Goal: Task Accomplishment & Management: Manage account settings

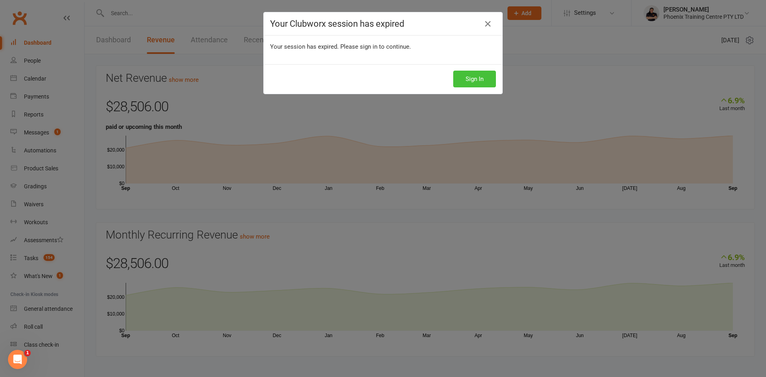
click at [479, 73] on button "Sign In" at bounding box center [474, 79] width 43 height 17
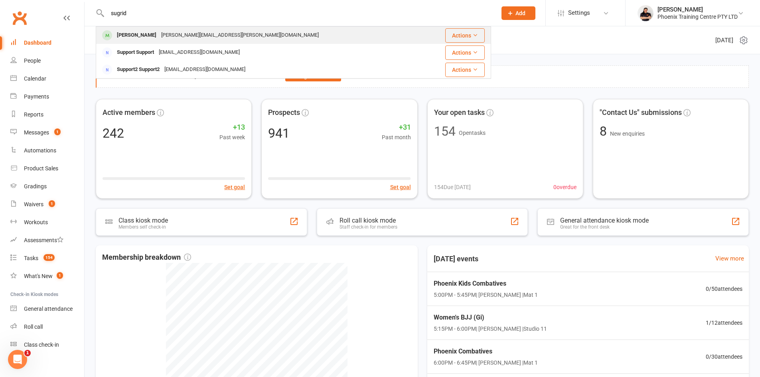
type input "sugrid"
click at [182, 38] on div "[PERSON_NAME][EMAIL_ADDRESS][PERSON_NAME][DOMAIN_NAME]" at bounding box center [240, 36] width 162 height 12
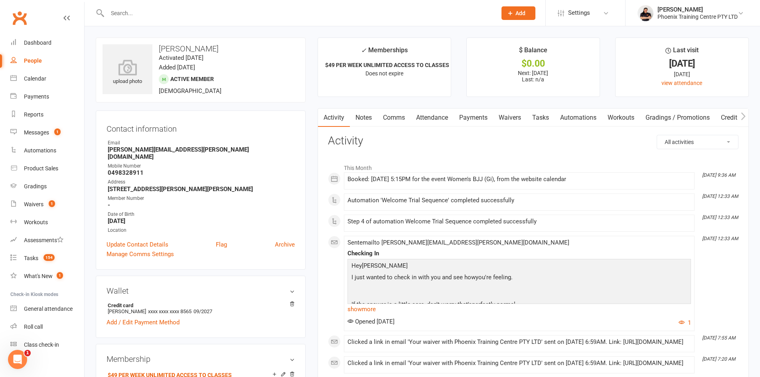
click at [507, 117] on link "Waivers" at bounding box center [509, 117] width 33 height 18
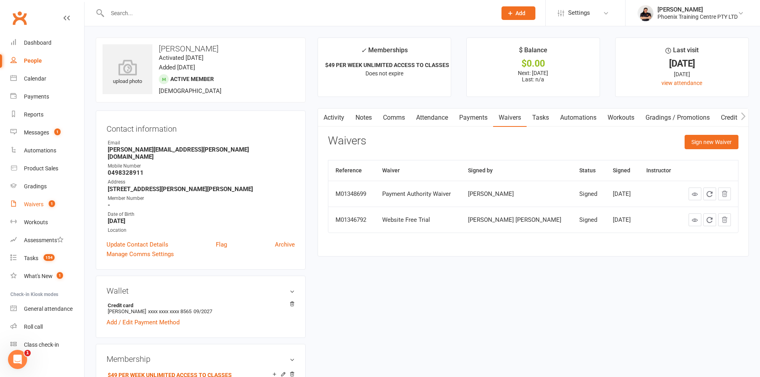
click at [40, 204] on div "Waivers" at bounding box center [34, 204] width 20 height 6
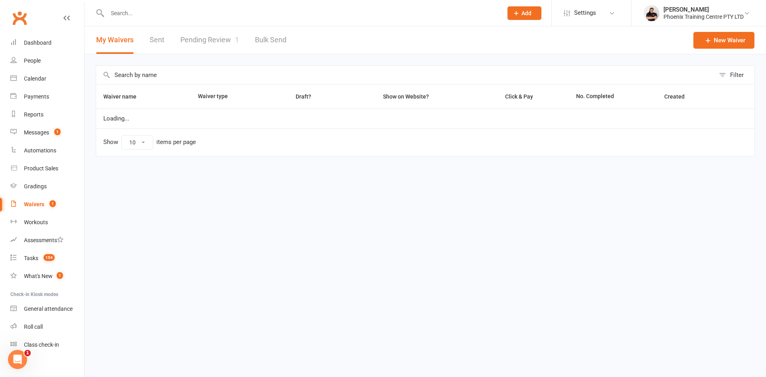
click at [205, 41] on link "Pending Review 1" at bounding box center [209, 40] width 59 height 28
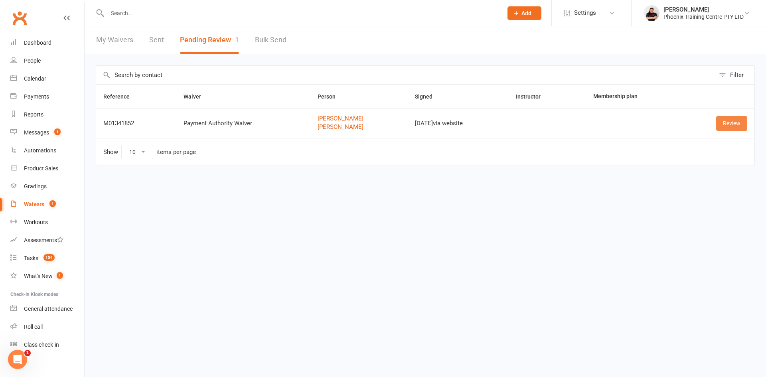
click at [726, 123] on link "Review" at bounding box center [731, 123] width 31 height 14
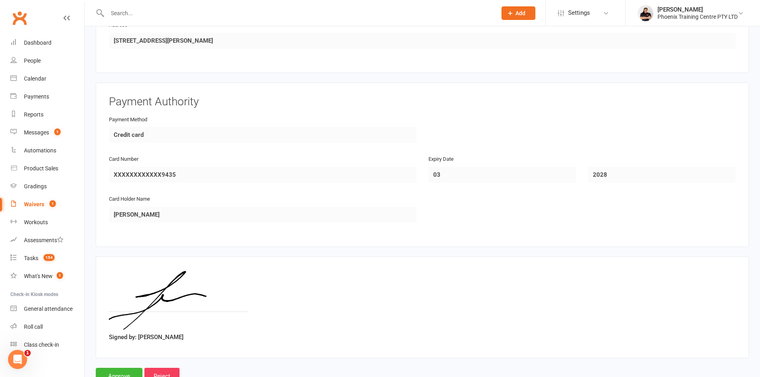
scroll to position [811, 0]
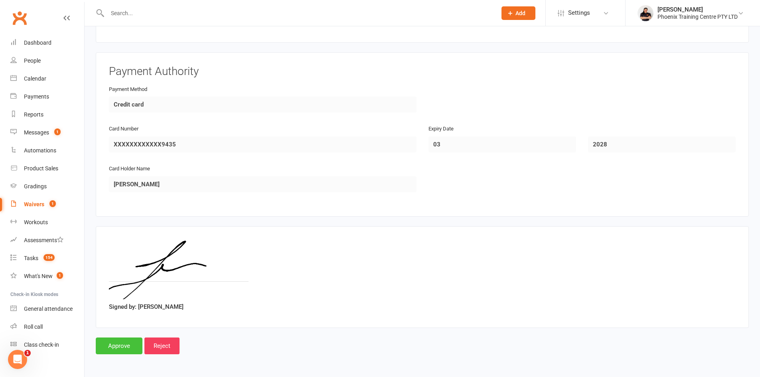
click at [123, 348] on input "Approve" at bounding box center [119, 345] width 47 height 17
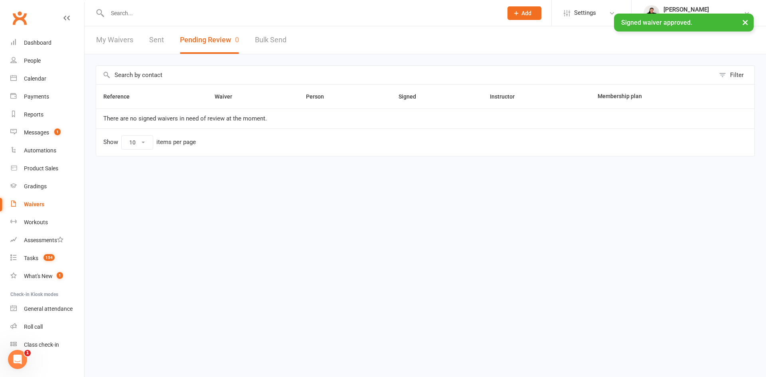
click at [132, 14] on div "× Signed waiver approved." at bounding box center [377, 14] width 755 height 0
click at [166, 14] on div "× Signed waiver approved." at bounding box center [377, 14] width 755 height 0
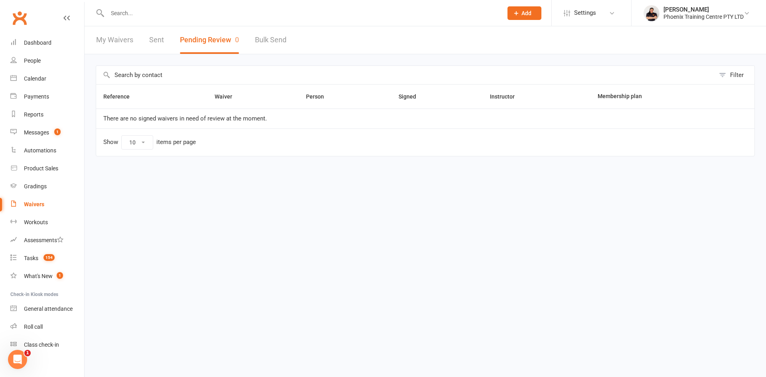
click at [124, 10] on input "text" at bounding box center [301, 13] width 392 height 11
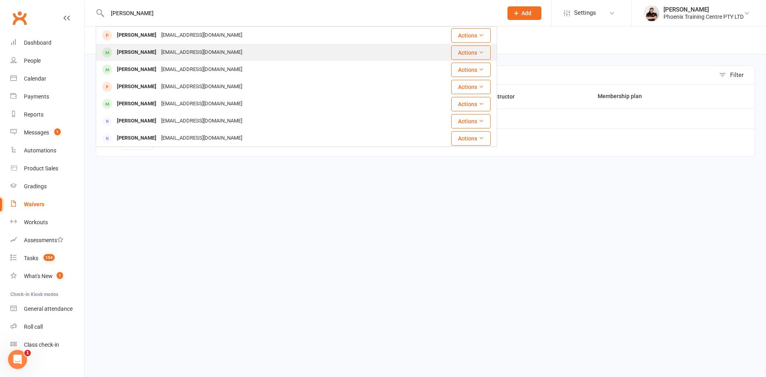
type input "[PERSON_NAME]"
click at [210, 52] on div "[EMAIL_ADDRESS][DOMAIN_NAME]" at bounding box center [202, 53] width 86 height 12
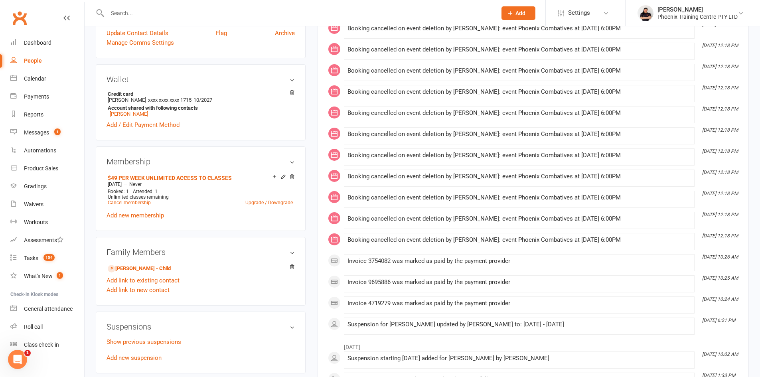
scroll to position [319, 0]
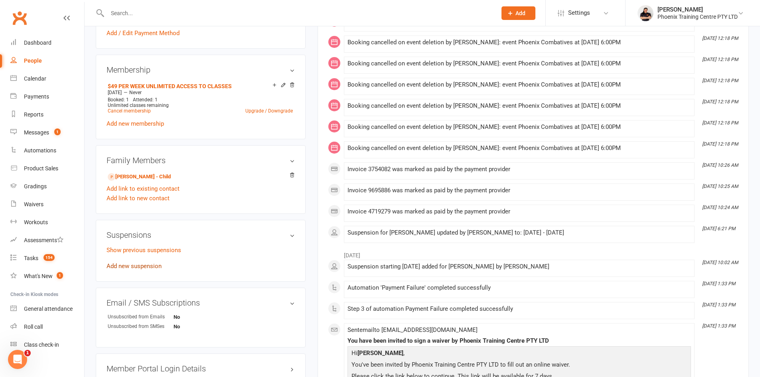
click at [143, 262] on link "Add new suspension" at bounding box center [133, 265] width 55 height 7
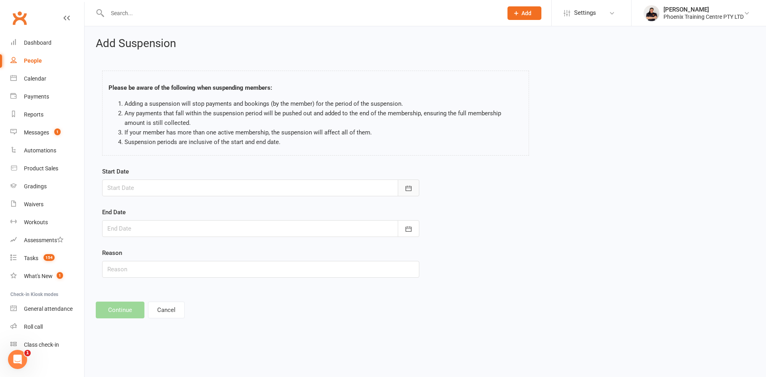
click at [405, 185] on icon "button" at bounding box center [408, 188] width 8 height 8
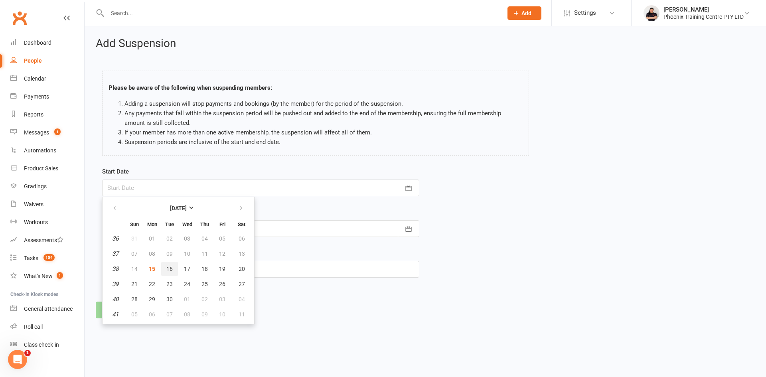
click at [172, 268] on span "16" at bounding box center [169, 269] width 6 height 6
type input "[DATE]"
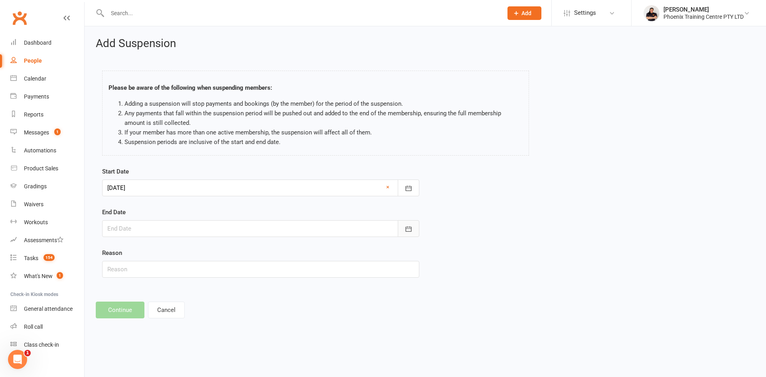
click at [414, 227] on button "button" at bounding box center [409, 228] width 22 height 17
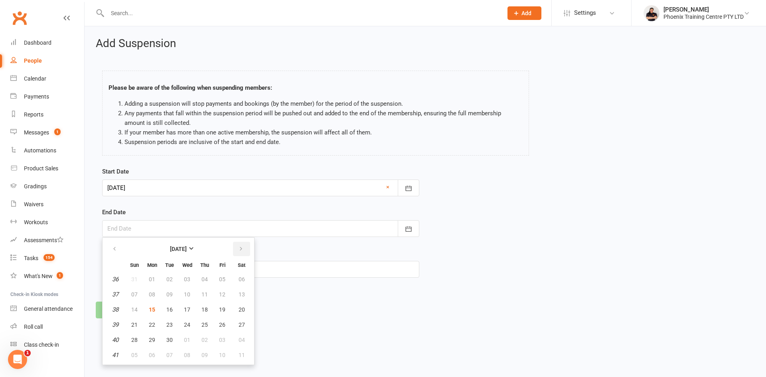
click at [243, 248] on button "button" at bounding box center [241, 249] width 17 height 14
click at [199, 307] on button "16" at bounding box center [204, 309] width 17 height 14
type input "[DATE]"
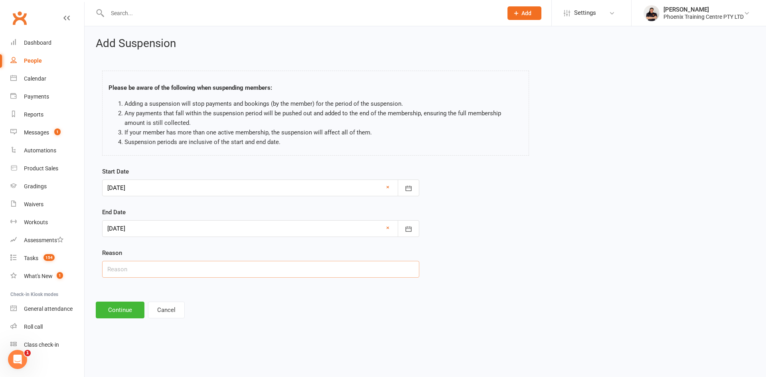
click at [146, 274] on input "text" at bounding box center [260, 269] width 317 height 17
type input "requested"
click at [125, 307] on button "Continue" at bounding box center [120, 309] width 49 height 17
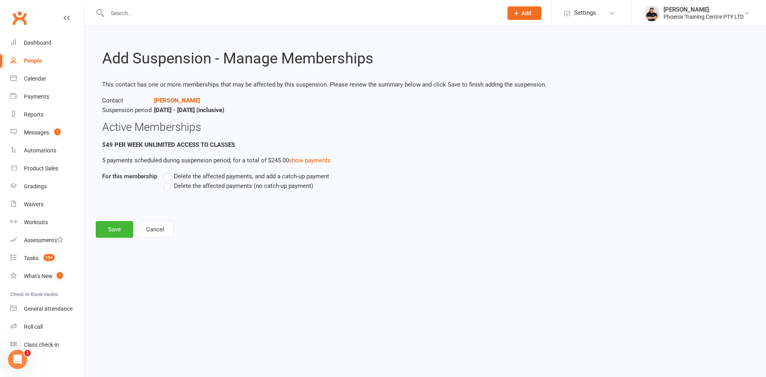
click at [171, 189] on label "Delete the affected payments (no catch-up payment)" at bounding box center [238, 186] width 150 height 10
click at [168, 181] on input "Delete the affected payments (no catch-up payment)" at bounding box center [165, 181] width 5 height 0
click at [121, 234] on button "Save" at bounding box center [114, 229] width 37 height 17
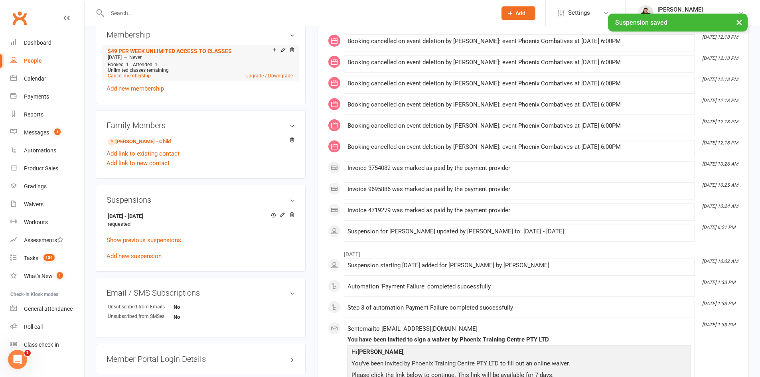
scroll to position [359, 0]
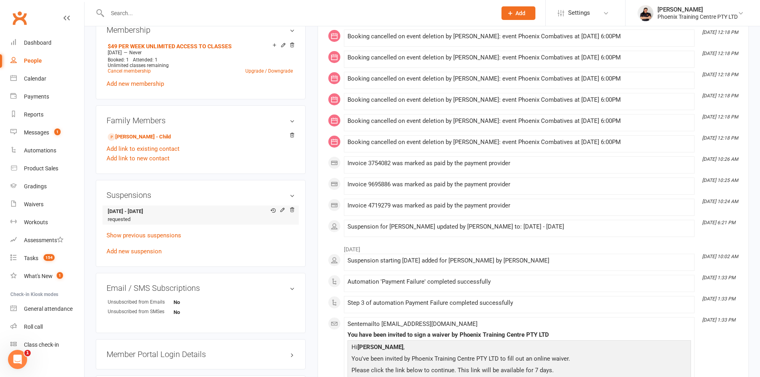
click at [292, 205] on li "[DATE] - [DATE] requested" at bounding box center [200, 215] width 188 height 20
click at [290, 207] on icon at bounding box center [292, 209] width 4 height 4
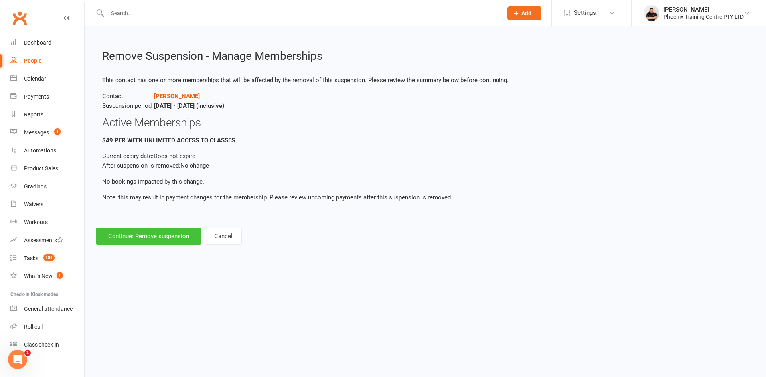
click at [176, 239] on button "Continue: Remove suspension" at bounding box center [149, 236] width 106 height 17
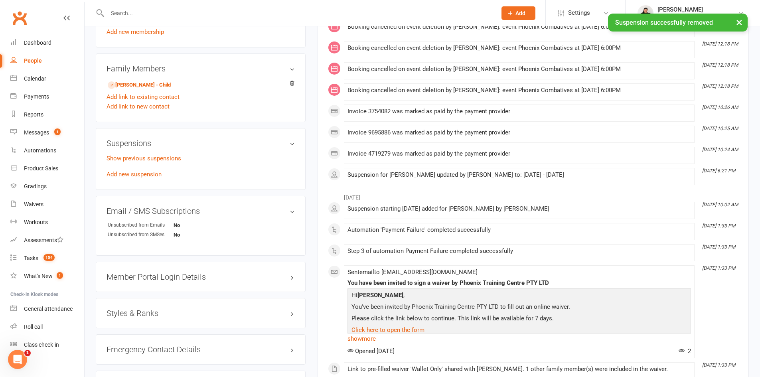
scroll to position [478, 0]
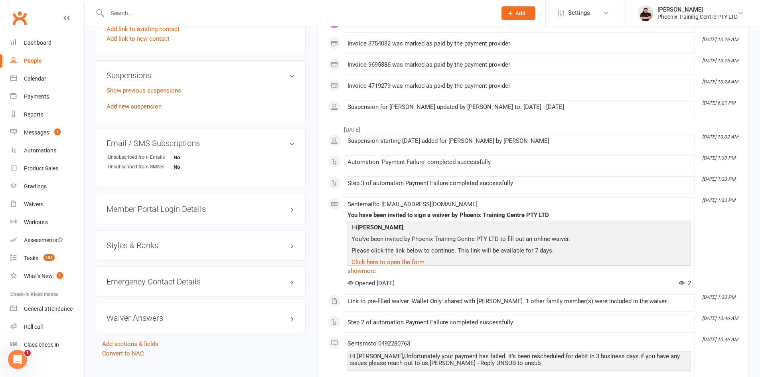
click at [151, 103] on link "Add new suspension" at bounding box center [133, 106] width 55 height 7
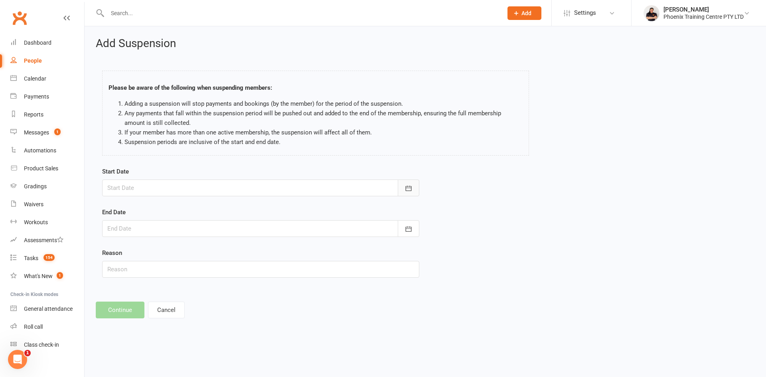
click at [403, 187] on button "button" at bounding box center [409, 187] width 22 height 17
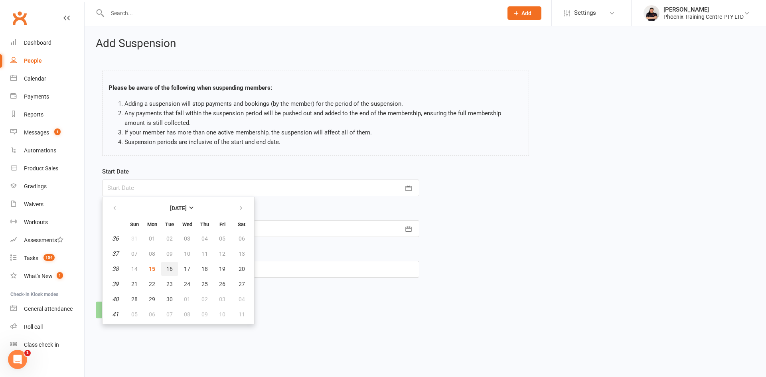
click at [167, 270] on span "16" at bounding box center [169, 269] width 6 height 6
type input "[DATE]"
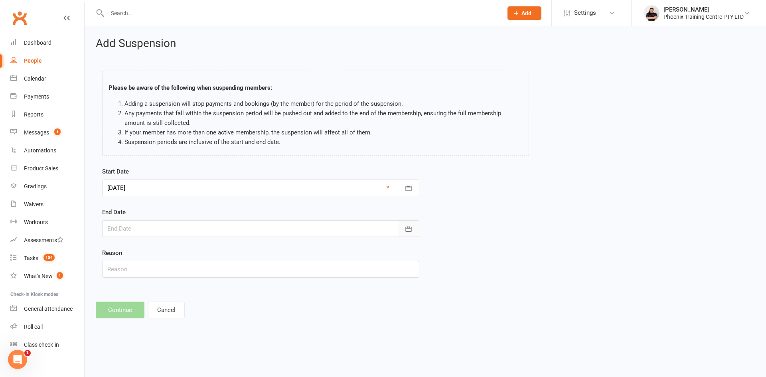
click at [405, 227] on icon "button" at bounding box center [408, 229] width 8 height 8
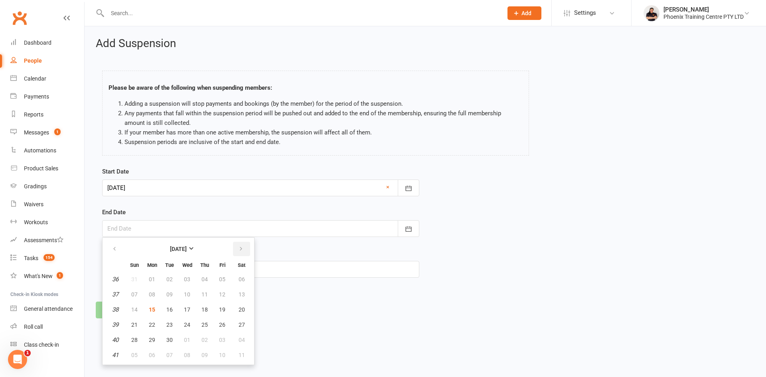
click at [238, 250] on icon "button" at bounding box center [241, 249] width 6 height 6
click at [204, 307] on span "16" at bounding box center [204, 309] width 6 height 6
type input "[DATE]"
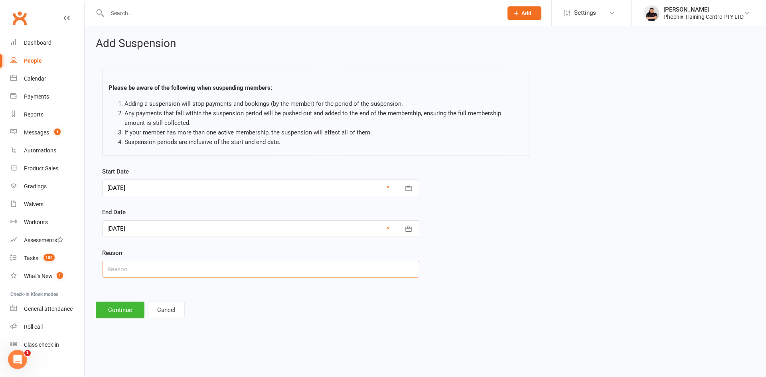
click at [181, 272] on input "text" at bounding box center [260, 269] width 317 height 17
type input "requested"
click at [128, 307] on button "Continue" at bounding box center [120, 309] width 49 height 17
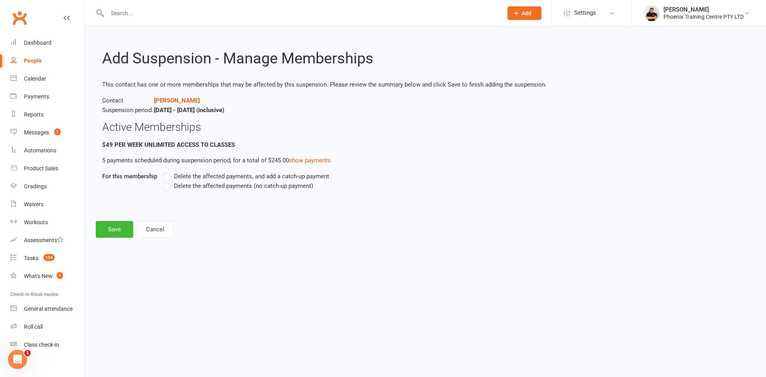
click at [168, 191] on div "Delete the affected payments, and add a catch-up payment Delete the affected pa…" at bounding box center [372, 186] width 431 height 30
click at [168, 187] on label "Delete the affected payments (no catch-up payment)" at bounding box center [238, 186] width 150 height 10
click at [168, 181] on input "Delete the affected payments (no catch-up payment)" at bounding box center [165, 181] width 5 height 0
click at [122, 217] on div "Add Suspension - Manage Memberships This contact has one or more memberships th…" at bounding box center [425, 137] width 681 height 222
click at [122, 229] on button "Save" at bounding box center [114, 229] width 37 height 17
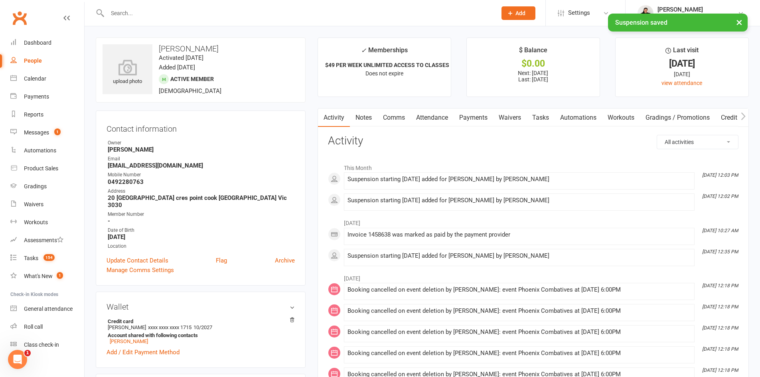
click at [177, 14] on div "× Suspension saved" at bounding box center [374, 14] width 749 height 0
click at [185, 11] on input "text" at bounding box center [298, 13] width 386 height 11
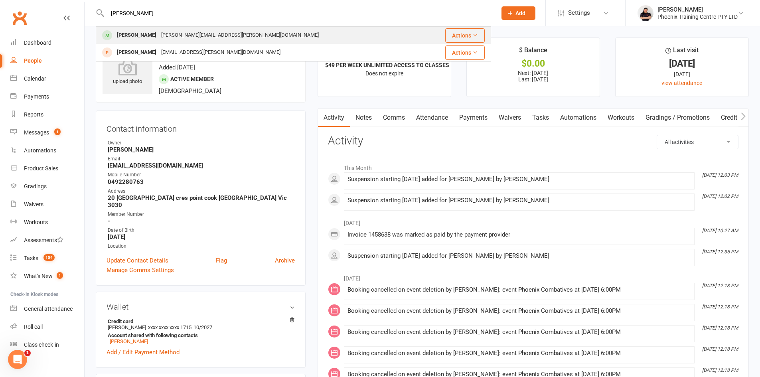
type input "[PERSON_NAME]"
click at [177, 38] on div "[PERSON_NAME][EMAIL_ADDRESS][PERSON_NAME][DOMAIN_NAME]" at bounding box center [240, 36] width 162 height 12
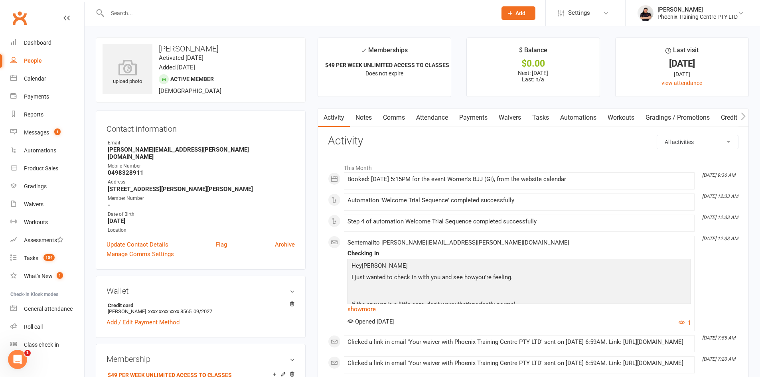
click at [579, 119] on link "Automations" at bounding box center [577, 117] width 47 height 18
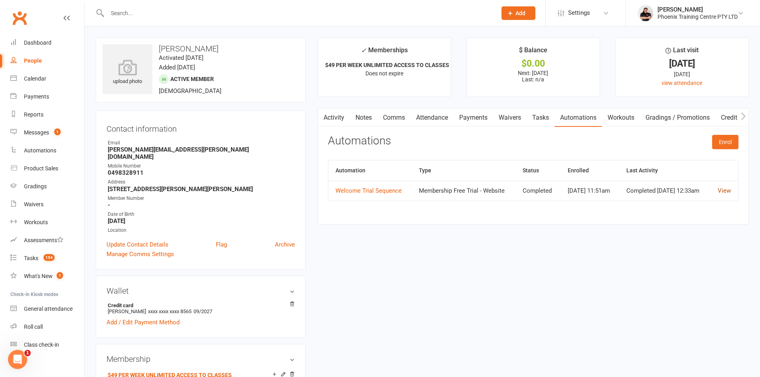
click at [725, 194] on link "View" at bounding box center [723, 190] width 13 height 7
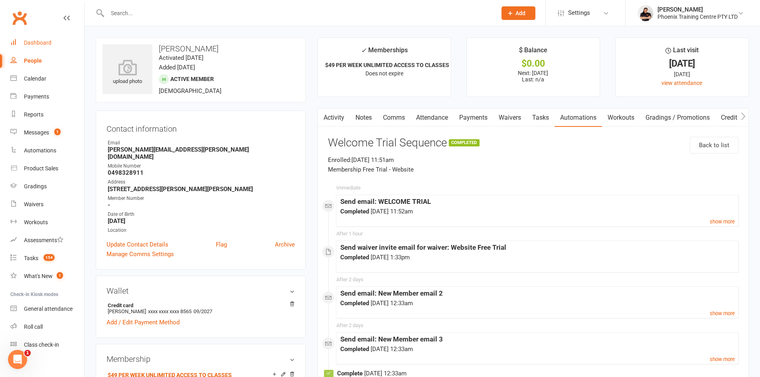
click at [39, 44] on div "Dashboard" at bounding box center [38, 42] width 28 height 6
